Goal: Communication & Community: Answer question/provide support

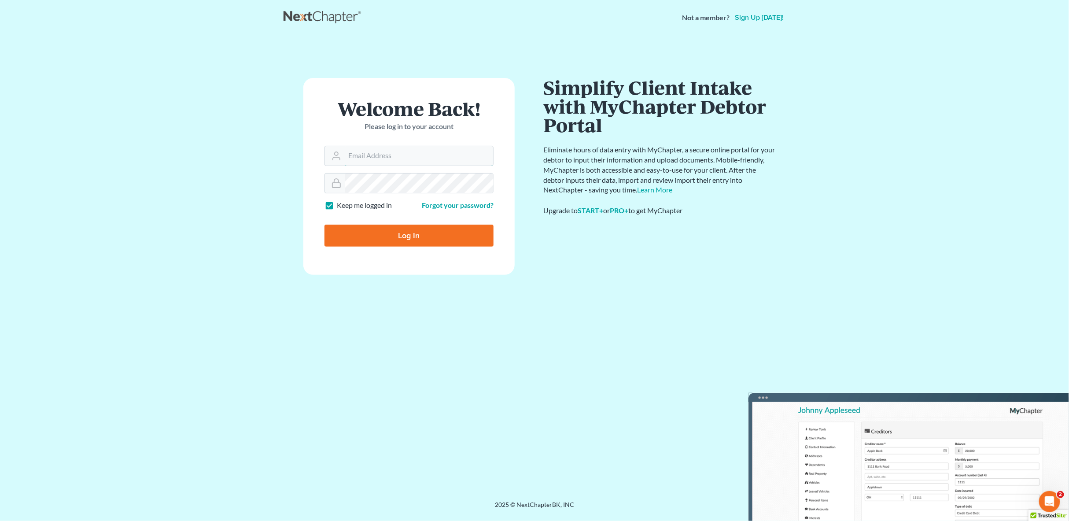
type input "jessica.dunigan@thatlawlady.com"
click at [382, 234] on input "Log In" at bounding box center [408, 235] width 169 height 22
type input "Thinking..."
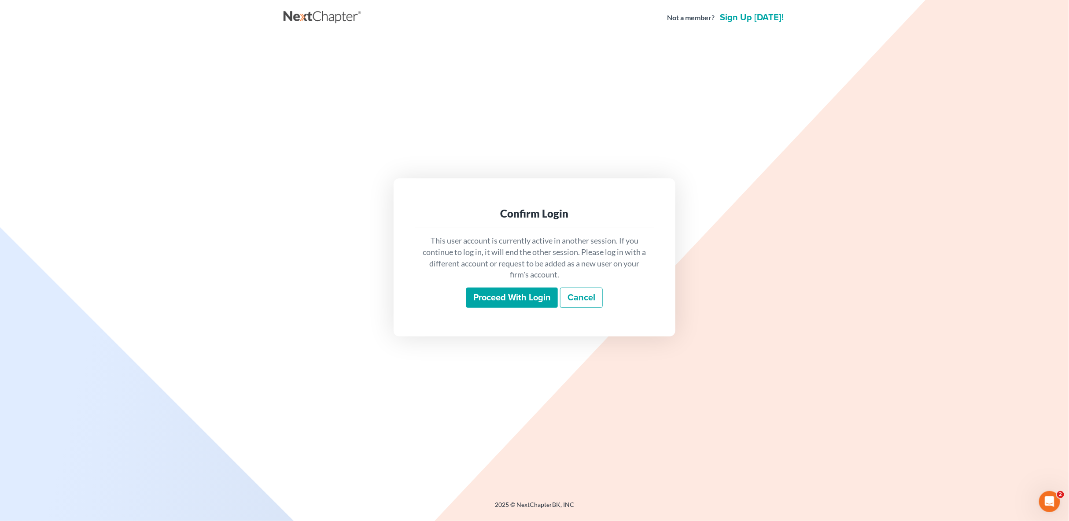
click at [526, 296] on input "Proceed with login" at bounding box center [512, 297] width 92 height 20
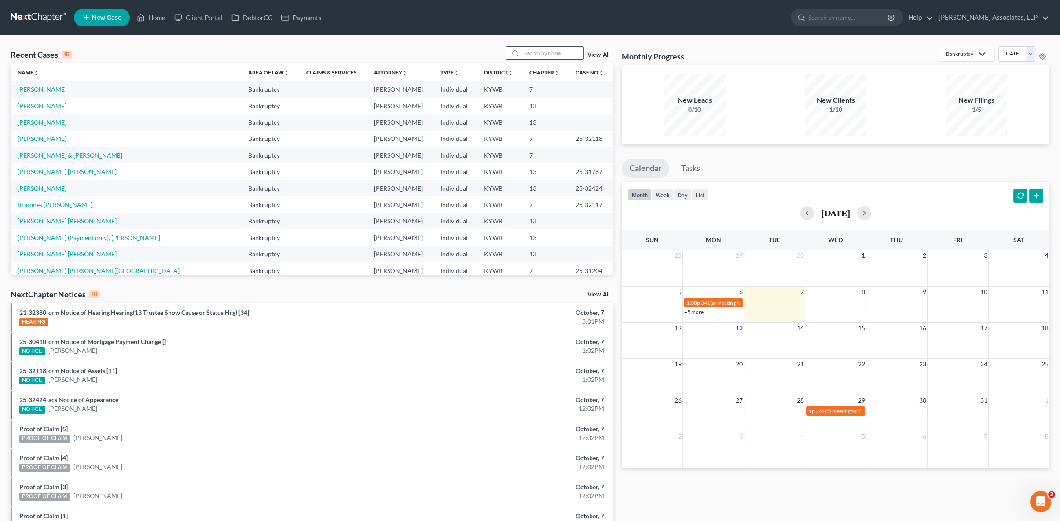
click at [543, 48] on input "search" at bounding box center [553, 53] width 62 height 13
click at [37, 106] on link "Rucker, Rasheedah" at bounding box center [42, 105] width 49 height 7
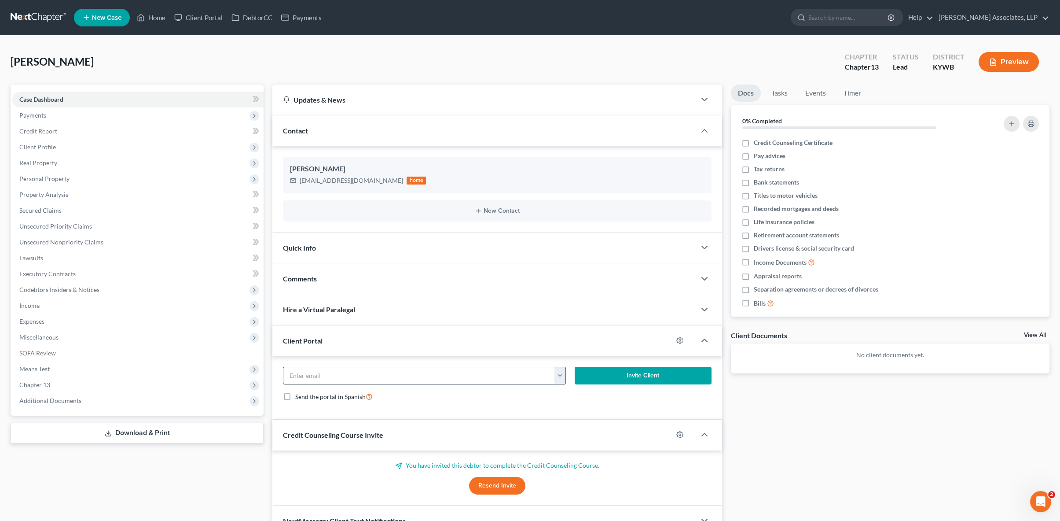
scroll to position [47, 0]
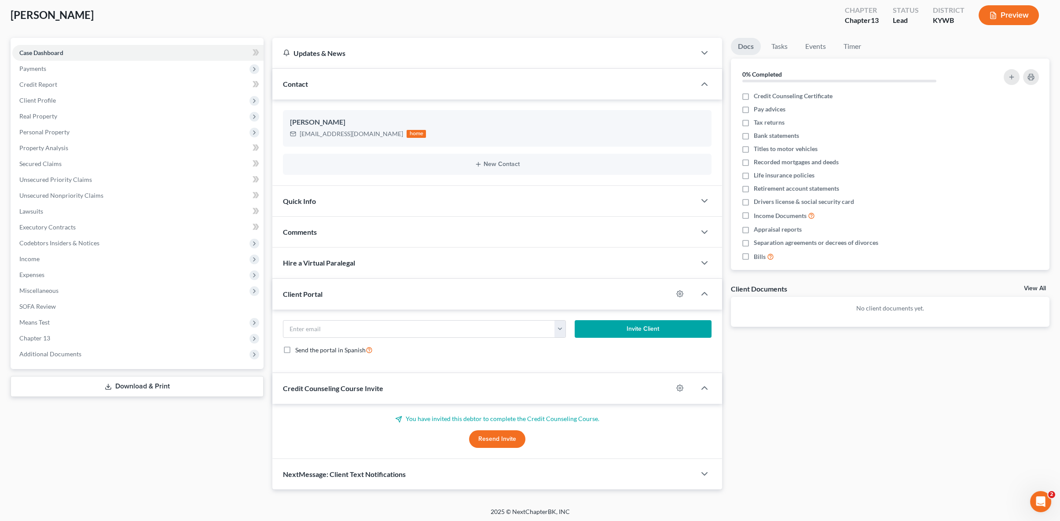
click at [498, 435] on button "Resend Invite" at bounding box center [497, 439] width 56 height 18
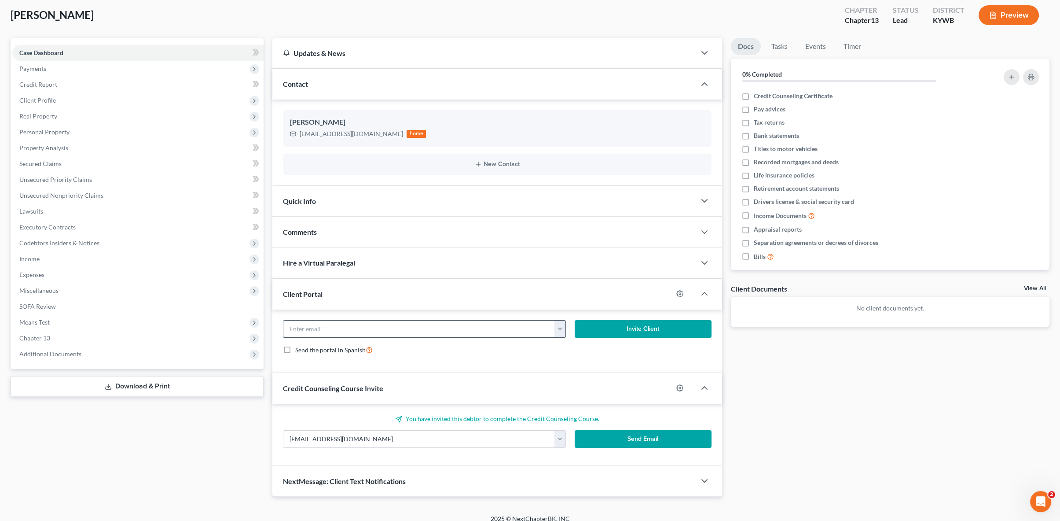
click at [367, 326] on input "email" at bounding box center [419, 328] width 272 height 17
click at [702, 290] on icon "button" at bounding box center [704, 293] width 11 height 11
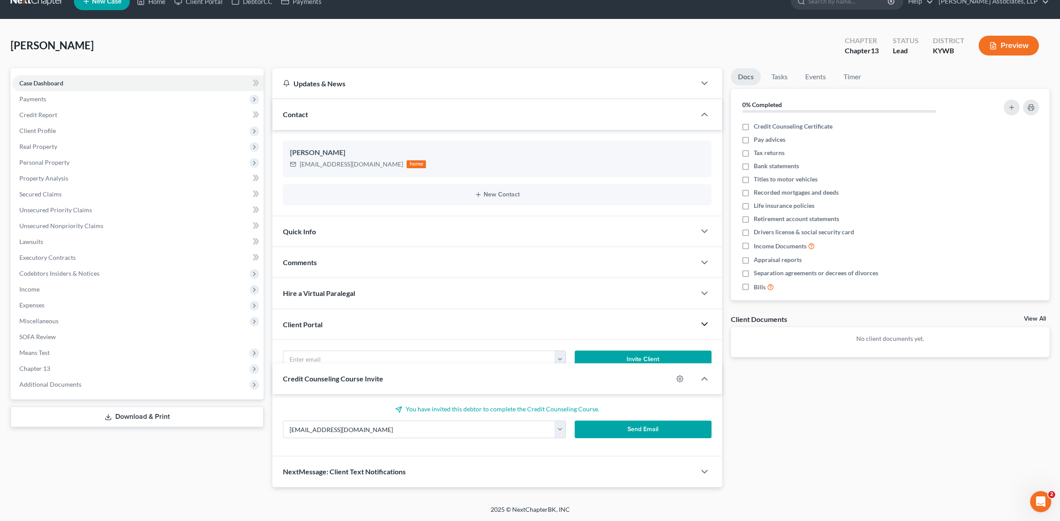
scroll to position [0, 0]
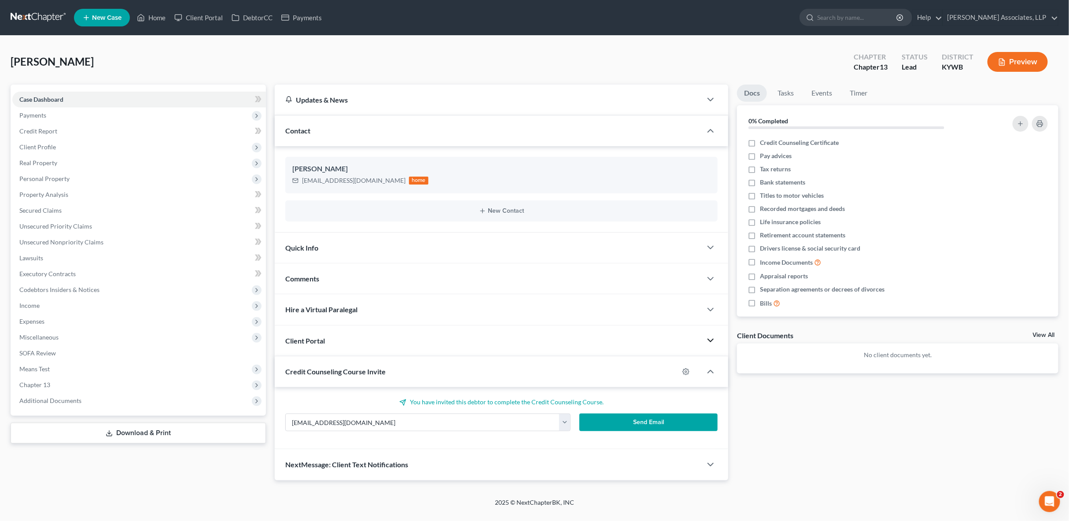
click at [719, 338] on div at bounding box center [714, 340] width 26 height 18
click at [706, 333] on div at bounding box center [714, 340] width 26 height 18
click at [707, 337] on icon "button" at bounding box center [710, 340] width 11 height 11
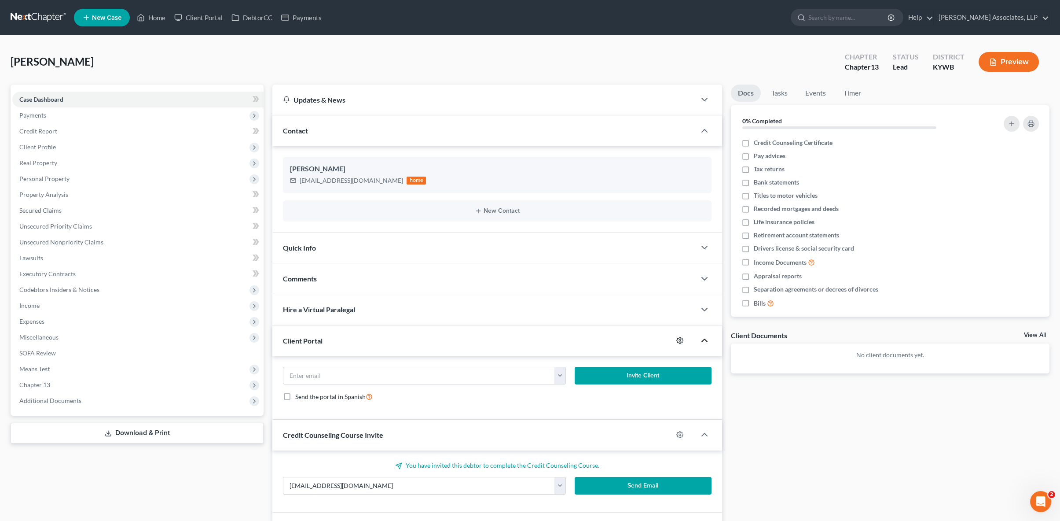
click at [678, 341] on icon "button" at bounding box center [679, 340] width 7 height 7
select select "0"
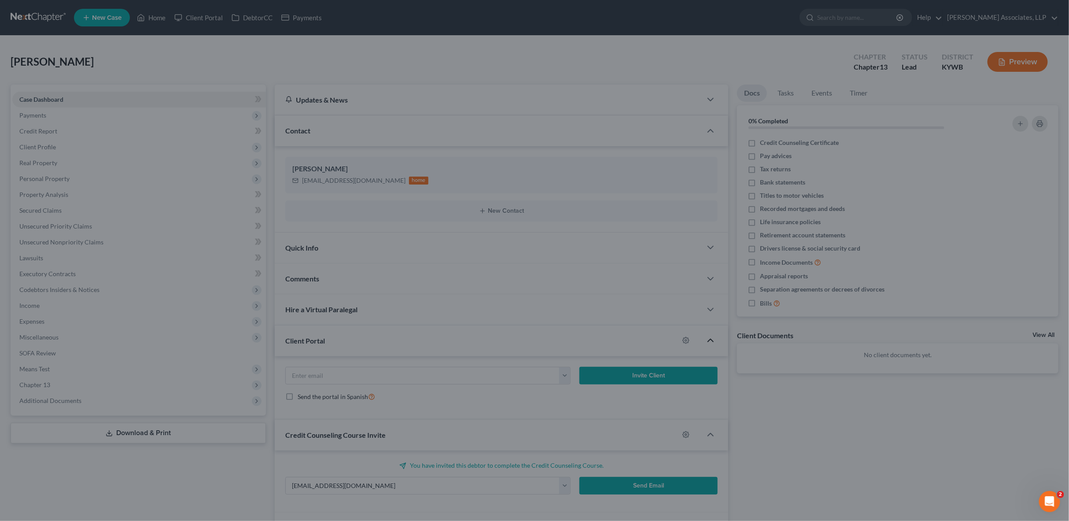
click at [677, 341] on div "MyChapter Settings for Rucker, Rasheedah If you would like to add custom instru…" at bounding box center [534, 260] width 1069 height 521
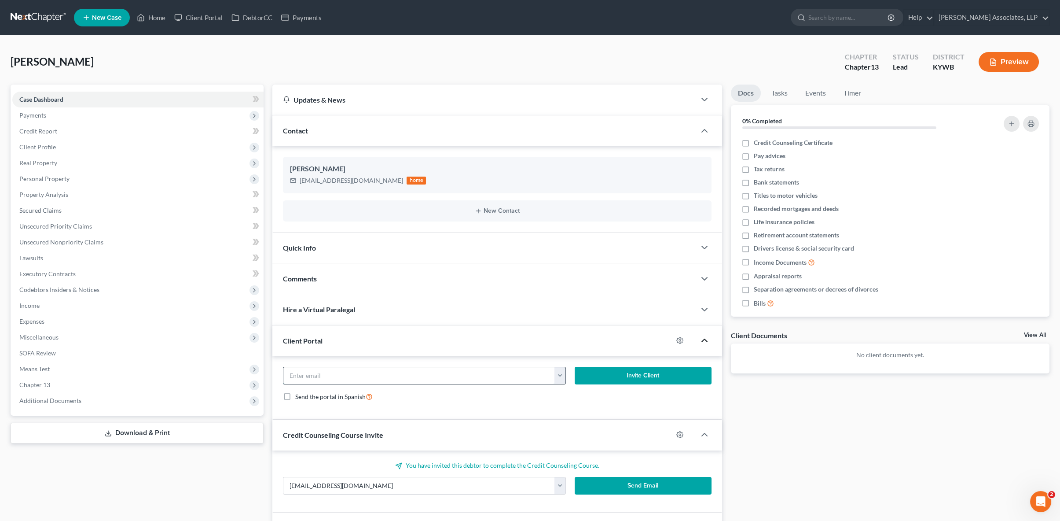
click at [358, 370] on input "email" at bounding box center [419, 375] width 272 height 17
type input "rasheedahrucker@yahoo.com"
click at [636, 375] on button "Invite Client" at bounding box center [643, 376] width 137 height 18
